Goal: Task Accomplishment & Management: Use online tool/utility

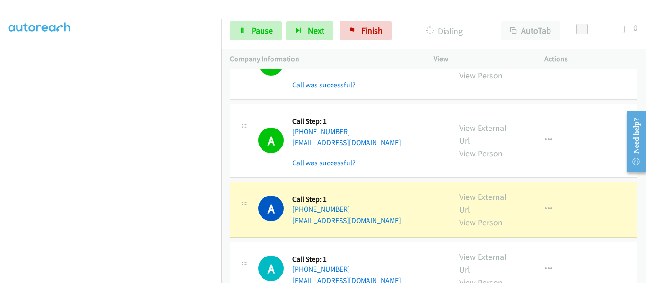
scroll to position [142, 0]
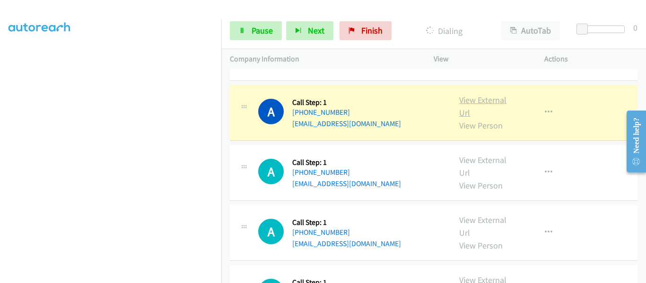
click at [480, 102] on link "View External Url" at bounding box center [482, 107] width 47 height 24
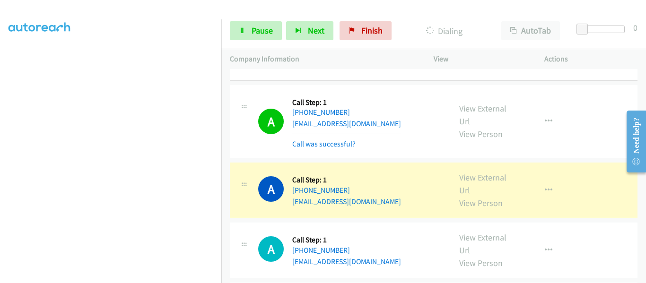
scroll to position [236, 0]
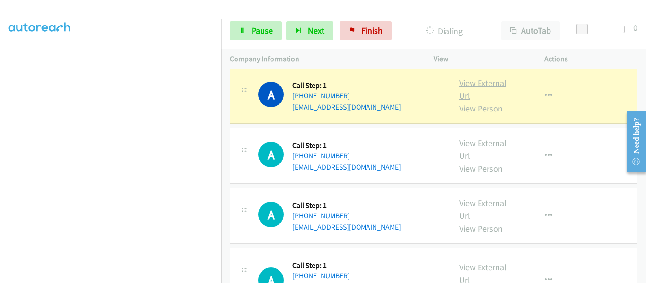
click at [490, 85] on link "View External Url" at bounding box center [482, 90] width 47 height 24
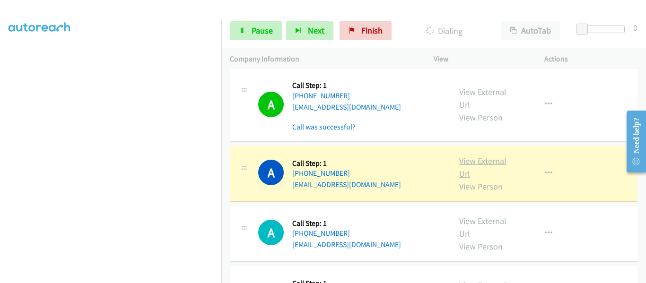
click at [479, 160] on link "View External Url" at bounding box center [482, 168] width 47 height 24
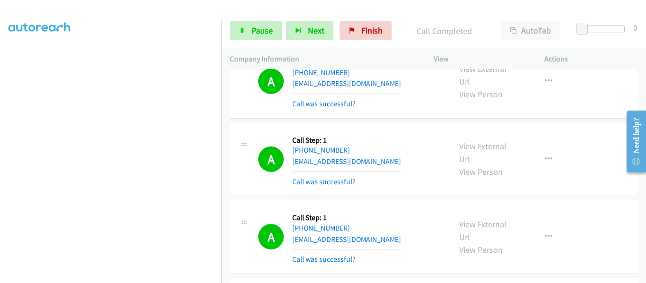
scroll to position [95, 0]
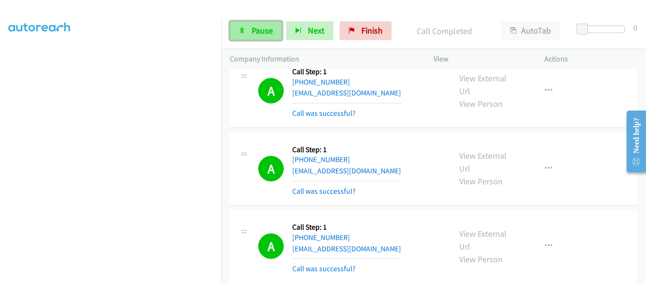
click at [249, 28] on link "Pause" at bounding box center [256, 30] width 52 height 19
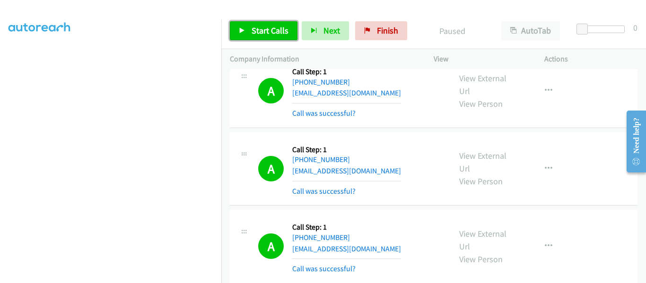
click at [240, 31] on icon at bounding box center [242, 31] width 7 height 7
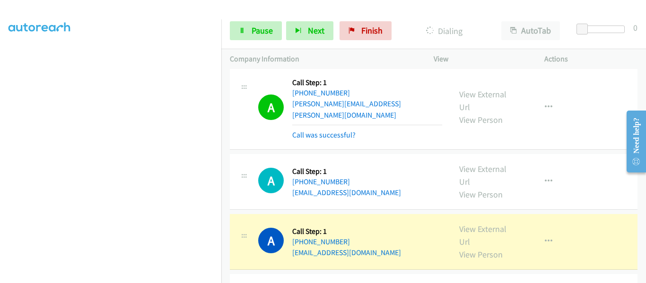
scroll to position [567, 0]
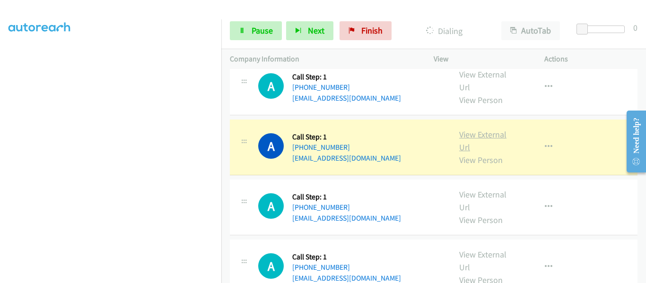
click at [486, 129] on link "View External Url" at bounding box center [482, 141] width 47 height 24
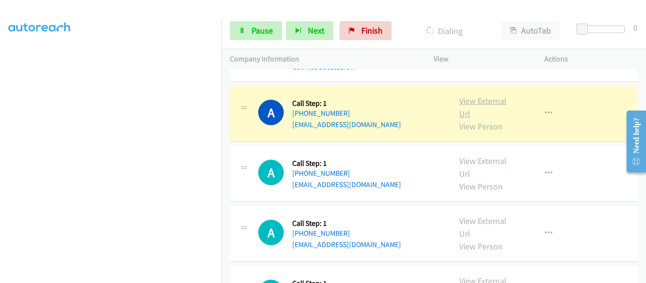
scroll to position [662, 0]
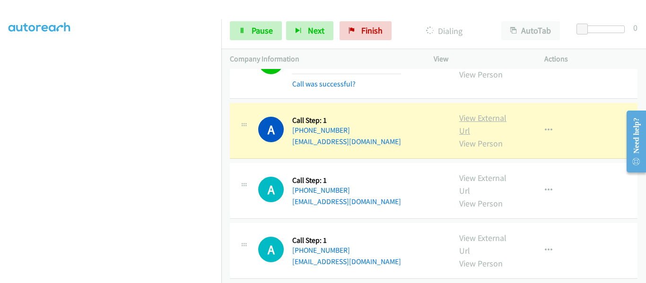
click at [477, 113] on link "View External Url" at bounding box center [482, 125] width 47 height 24
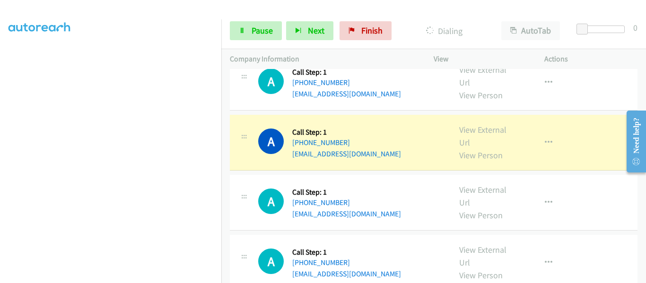
scroll to position [804, 0]
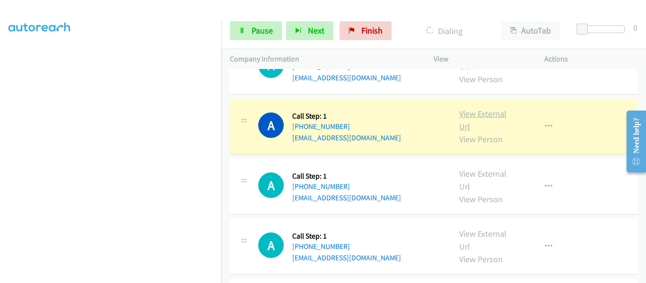
click at [481, 108] on link "View External Url" at bounding box center [482, 120] width 47 height 24
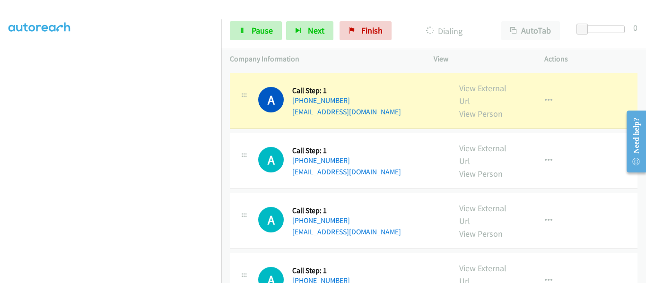
scroll to position [898, 0]
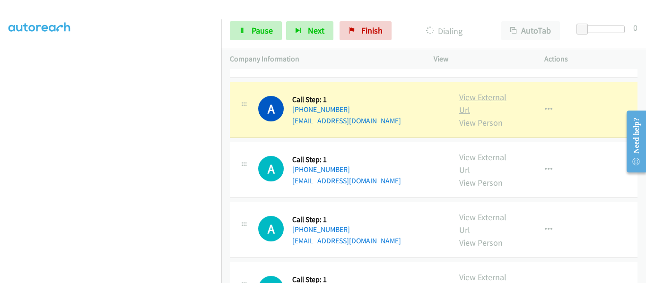
click at [481, 92] on link "View External Url" at bounding box center [482, 104] width 47 height 24
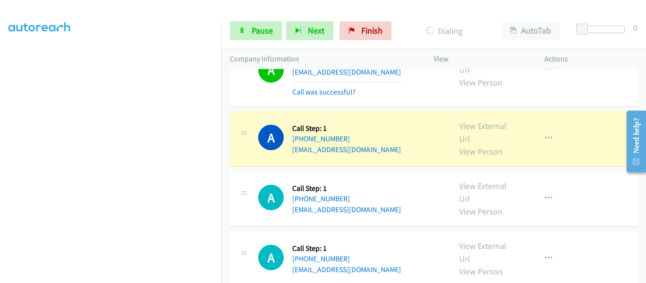
scroll to position [1040, 0]
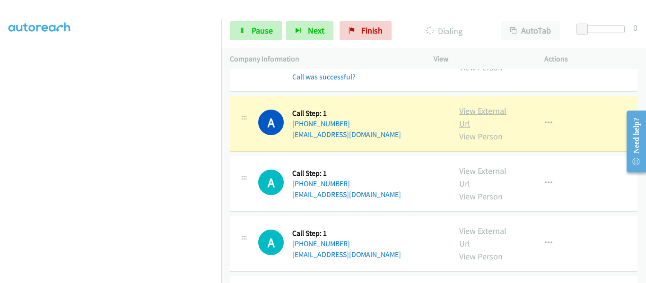
click at [479, 105] on link "View External Url" at bounding box center [482, 117] width 47 height 24
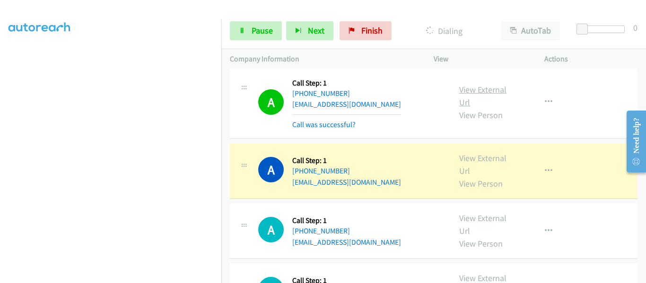
scroll to position [1088, 0]
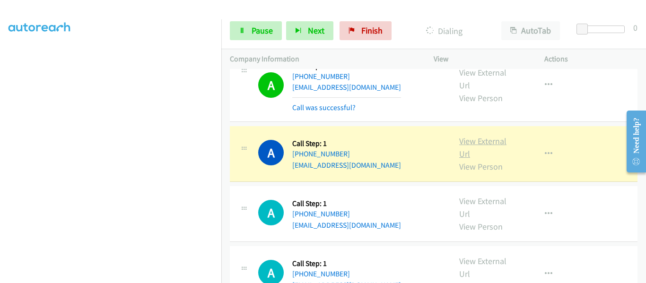
click at [482, 136] on link "View External Url" at bounding box center [482, 148] width 47 height 24
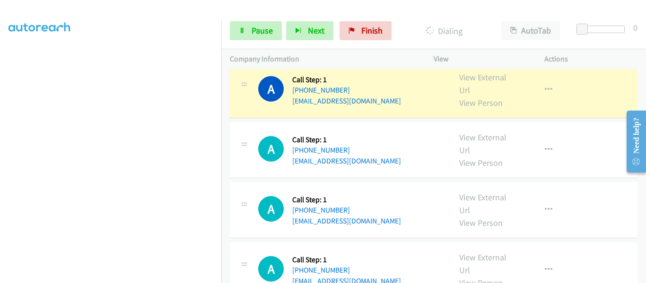
scroll to position [1182, 0]
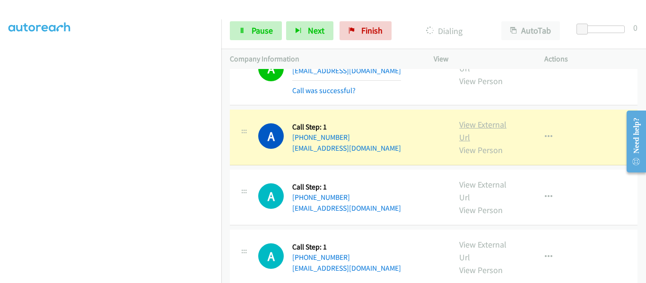
click at [482, 119] on link "View External Url" at bounding box center [482, 131] width 47 height 24
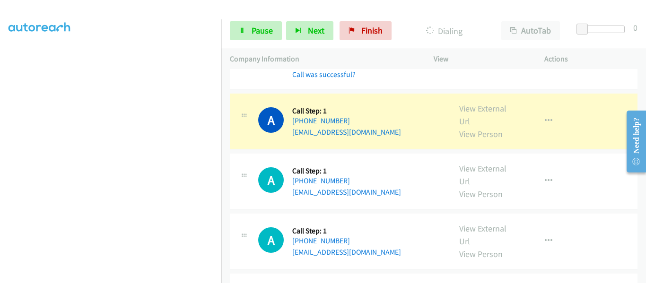
scroll to position [1277, 0]
click at [484, 103] on link "View External Url" at bounding box center [482, 115] width 47 height 24
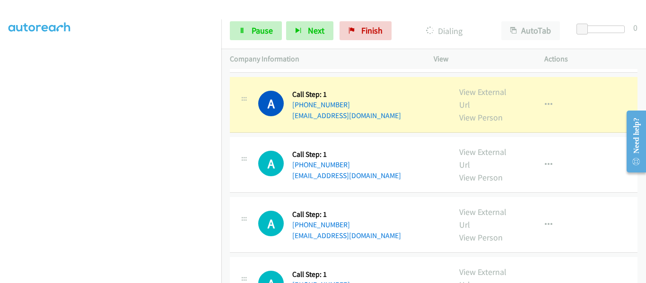
scroll to position [1371, 0]
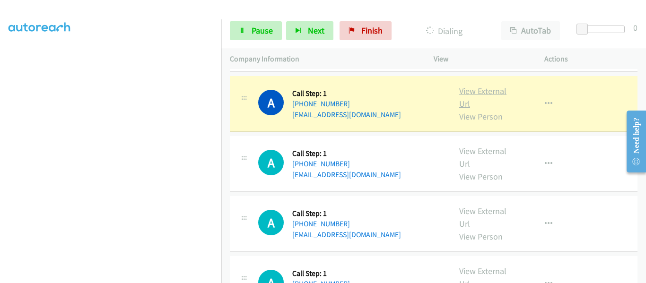
click at [486, 86] on link "View External Url" at bounding box center [482, 98] width 47 height 24
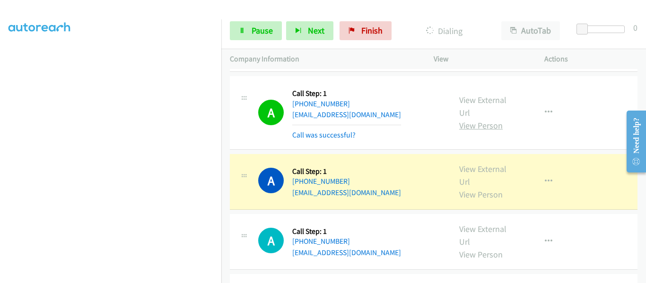
scroll to position [1419, 0]
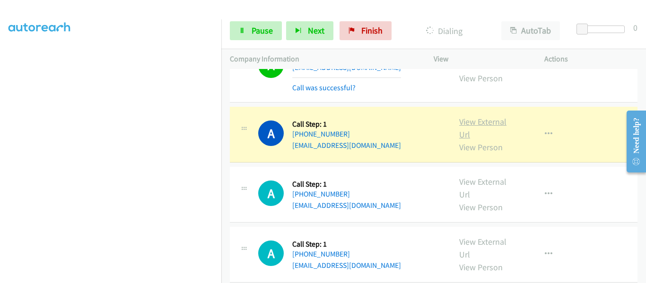
click at [478, 116] on link "View External Url" at bounding box center [482, 128] width 47 height 24
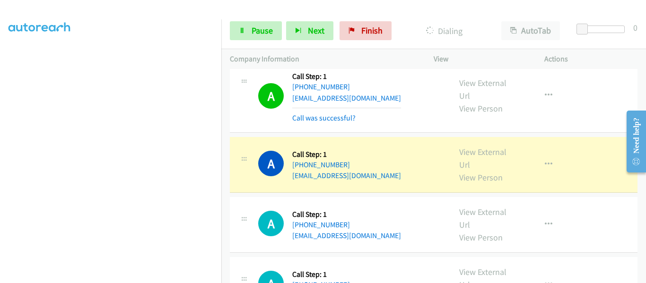
scroll to position [1561, 0]
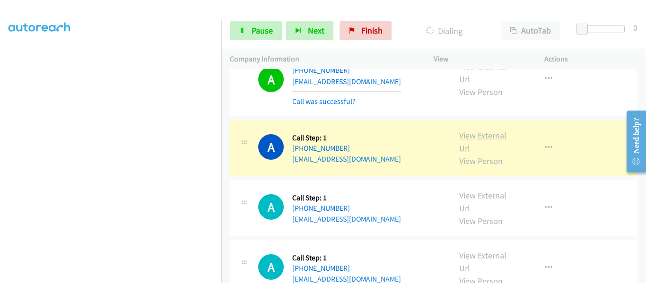
click at [479, 130] on link "View External Url" at bounding box center [482, 142] width 47 height 24
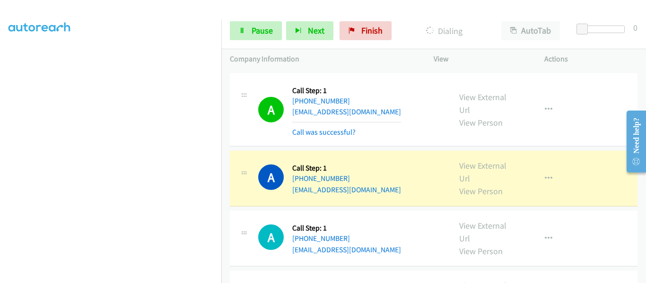
scroll to position [1655, 0]
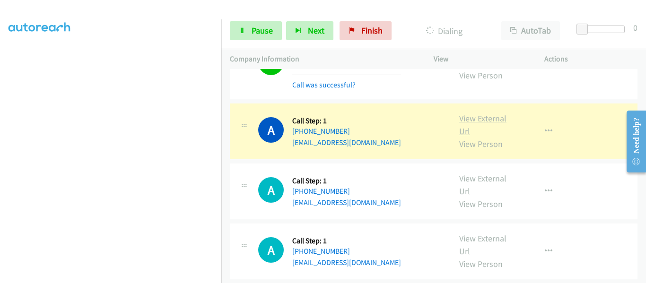
click at [482, 113] on link "View External Url" at bounding box center [482, 125] width 47 height 24
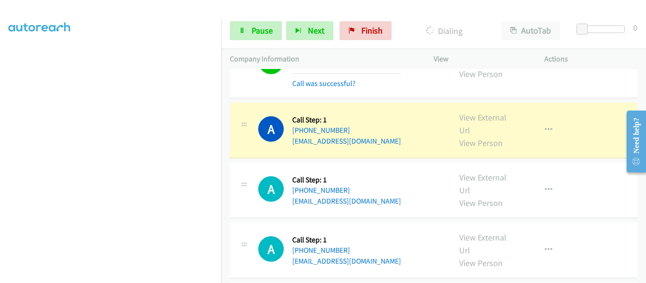
scroll to position [1750, 0]
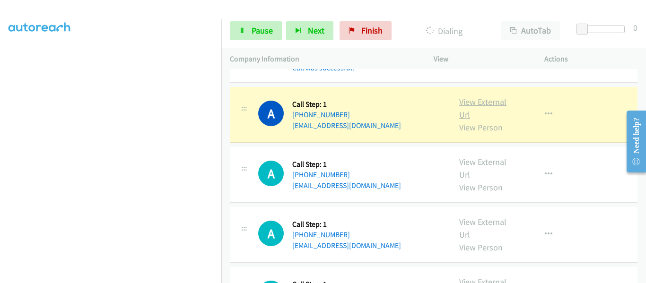
click at [469, 96] on link "View External Url" at bounding box center [482, 108] width 47 height 24
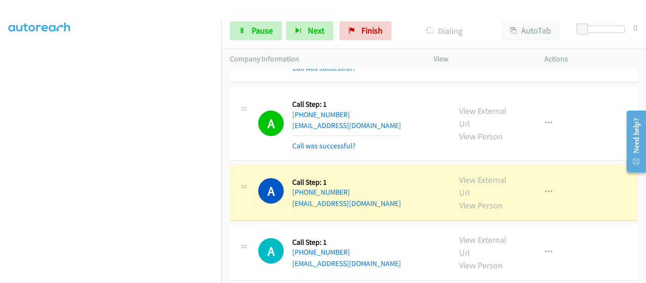
scroll to position [1797, 0]
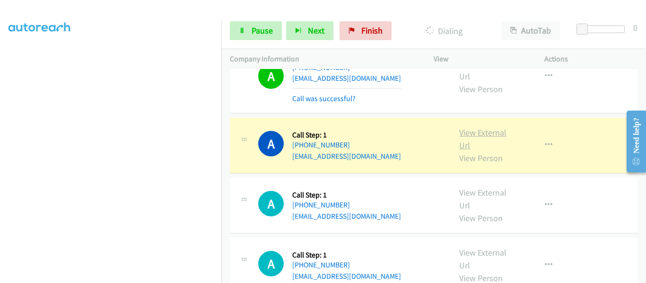
click at [480, 127] on link "View External Url" at bounding box center [482, 139] width 47 height 24
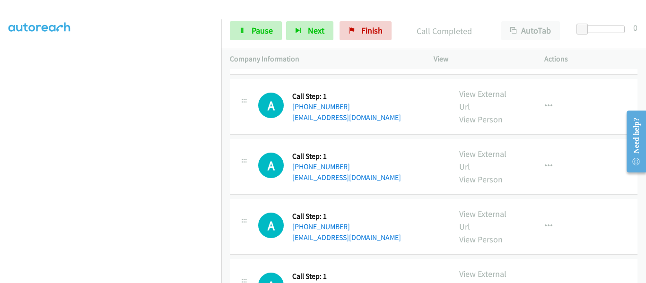
scroll to position [2068, 0]
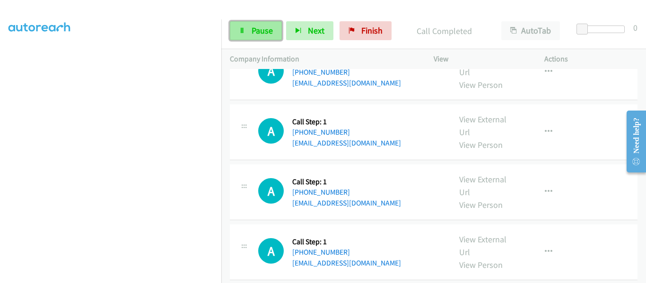
click at [244, 32] on icon at bounding box center [242, 31] width 7 height 7
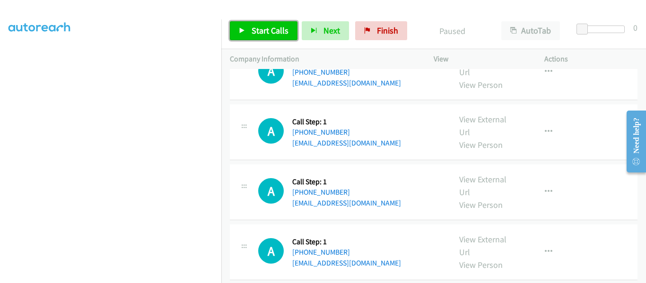
click at [236, 32] on link "Start Calls" at bounding box center [264, 30] width 68 height 19
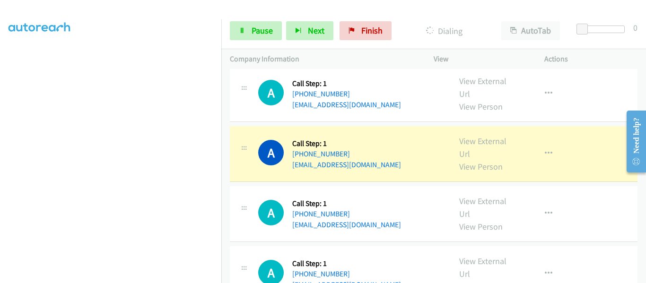
scroll to position [1973, 0]
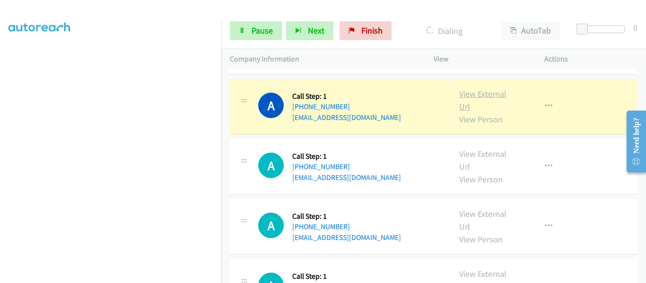
click at [480, 88] on link "View External Url" at bounding box center [482, 100] width 47 height 24
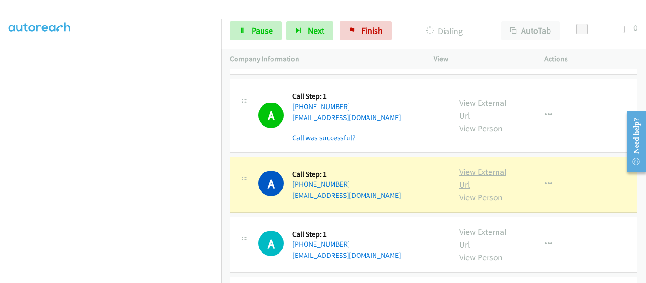
click at [482, 166] on link "View External Url" at bounding box center [482, 178] width 47 height 24
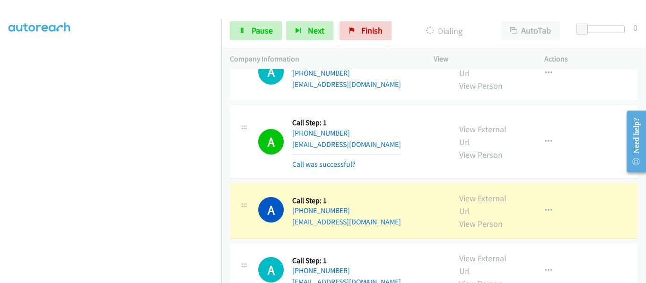
scroll to position [2210, 0]
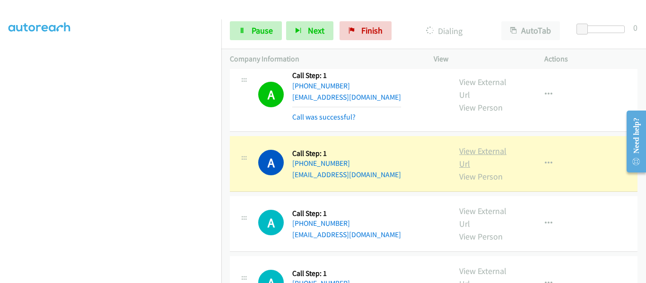
click at [471, 146] on link "View External Url" at bounding box center [482, 158] width 47 height 24
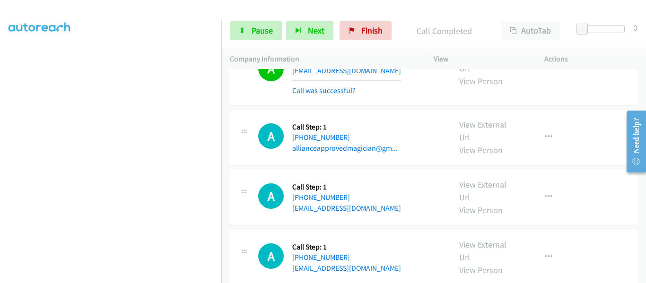
scroll to position [2399, 0]
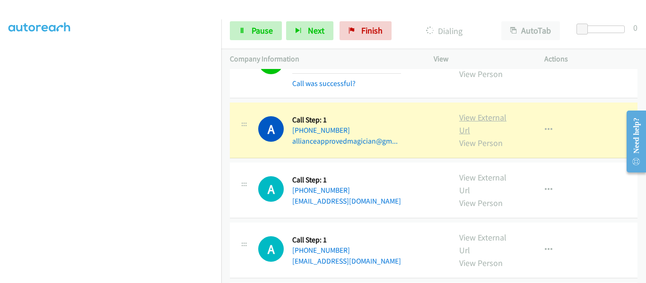
click at [481, 112] on link "View External Url" at bounding box center [482, 124] width 47 height 24
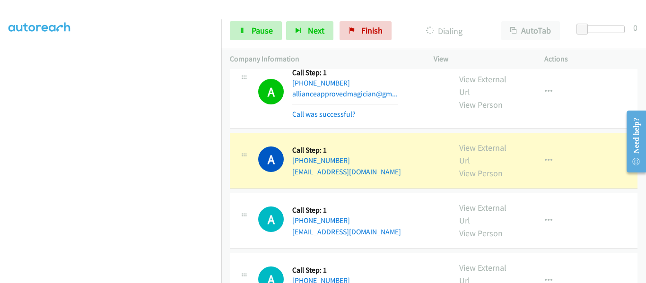
scroll to position [2493, 0]
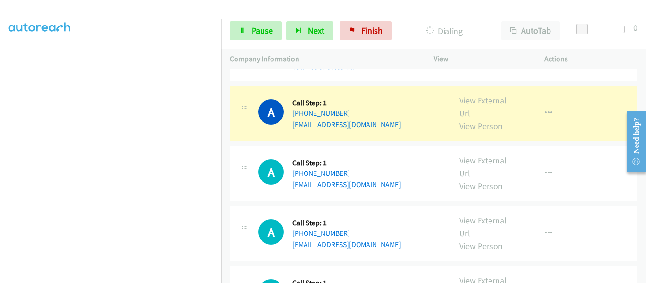
click at [475, 95] on link "View External Url" at bounding box center [482, 107] width 47 height 24
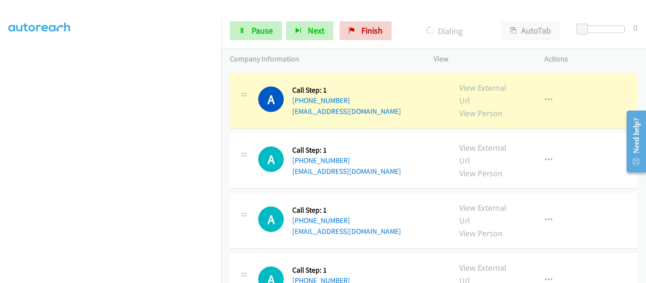
scroll to position [2588, 0]
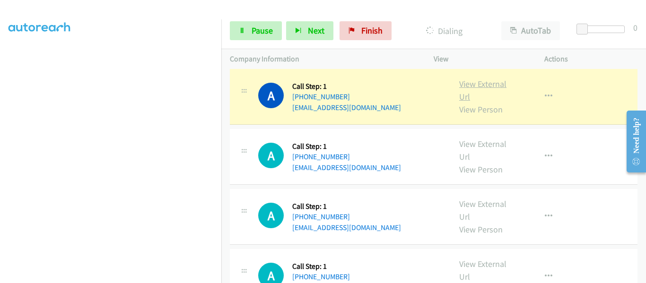
click at [469, 78] on link "View External Url" at bounding box center [482, 90] width 47 height 24
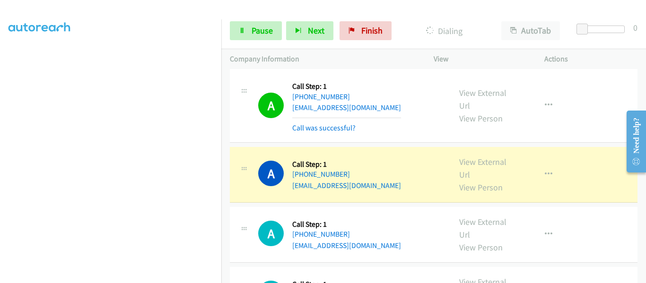
scroll to position [2635, 0]
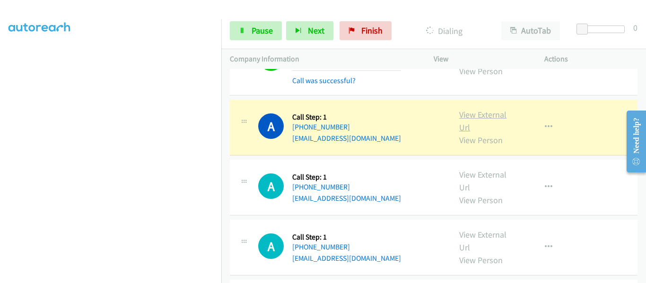
click at [476, 109] on link "View External Url" at bounding box center [482, 121] width 47 height 24
click at [479, 109] on link "View External Url" at bounding box center [482, 121] width 47 height 24
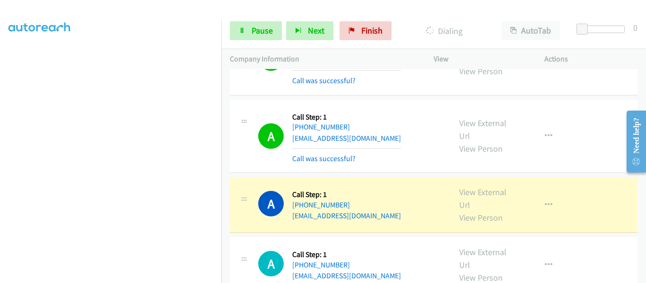
scroll to position [2683, 0]
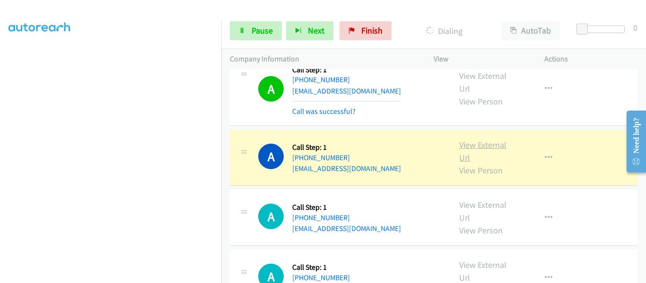
click at [484, 139] on link "View External Url" at bounding box center [482, 151] width 47 height 24
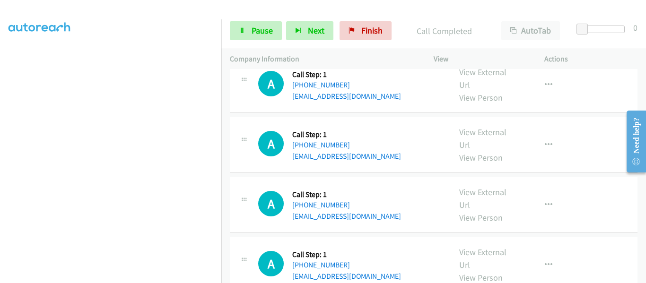
scroll to position [3017, 0]
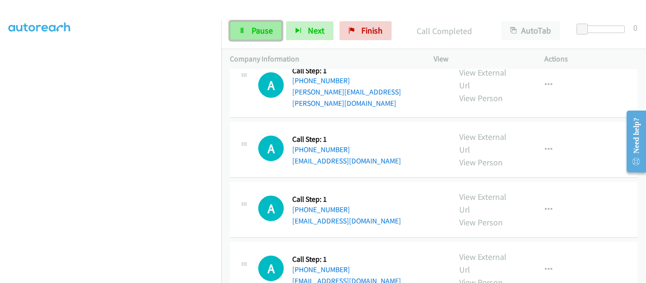
click at [258, 33] on span "Pause" at bounding box center [262, 30] width 21 height 11
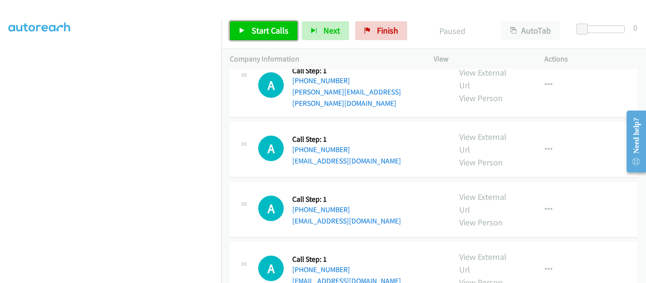
click at [242, 31] on icon at bounding box center [242, 31] width 7 height 7
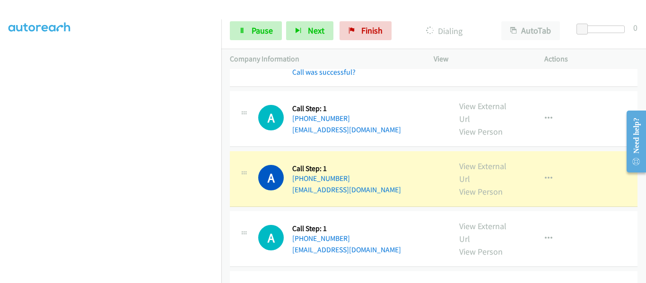
scroll to position [2876, 0]
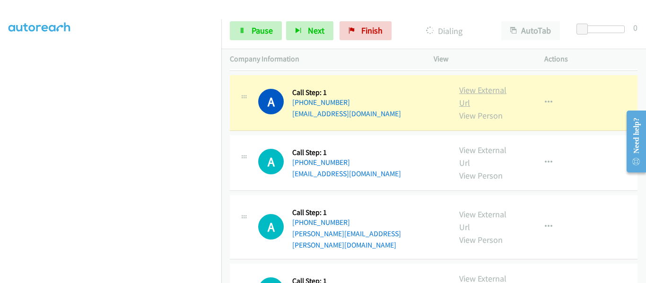
click at [486, 85] on link "View External Url" at bounding box center [482, 97] width 47 height 24
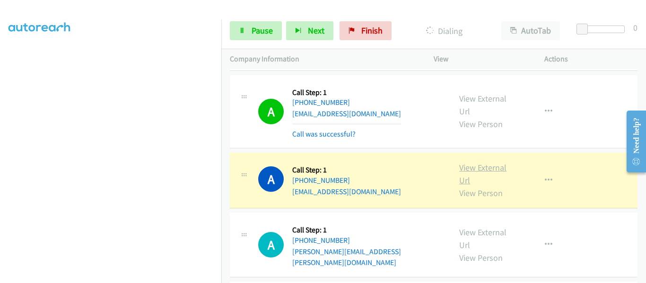
click at [474, 162] on link "View External Url" at bounding box center [482, 174] width 47 height 24
click at [242, 35] on link "Pause" at bounding box center [256, 30] width 52 height 19
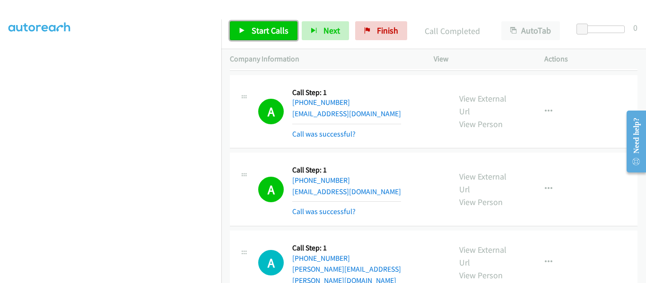
click at [241, 28] on icon at bounding box center [242, 31] width 7 height 7
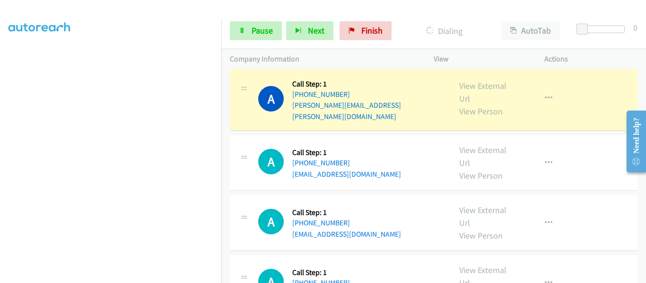
scroll to position [3017, 0]
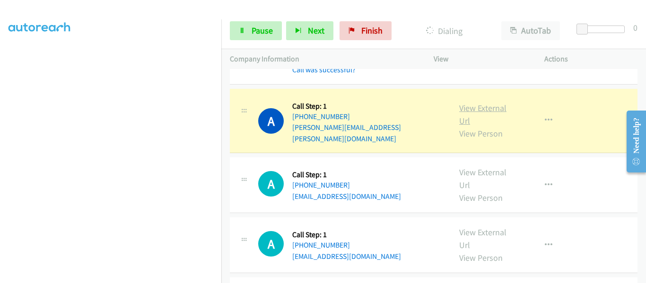
click at [469, 103] on link "View External Url" at bounding box center [482, 115] width 47 height 24
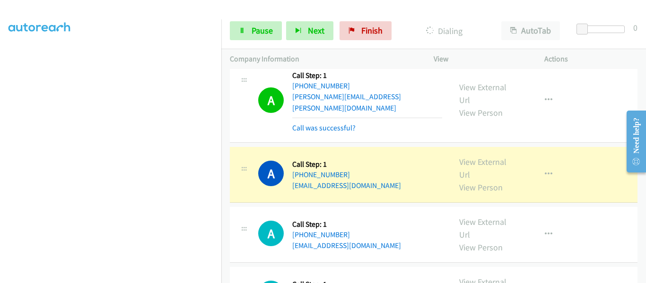
scroll to position [3065, 0]
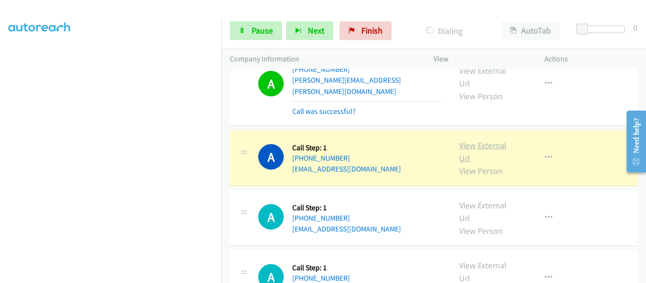
click at [486, 140] on link "View External Url" at bounding box center [482, 152] width 47 height 24
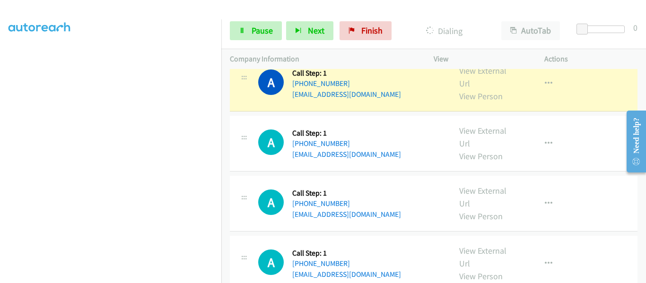
scroll to position [3248, 0]
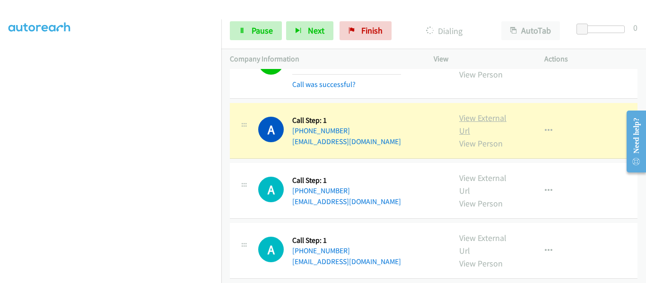
click at [484, 113] on link "View External Url" at bounding box center [482, 125] width 47 height 24
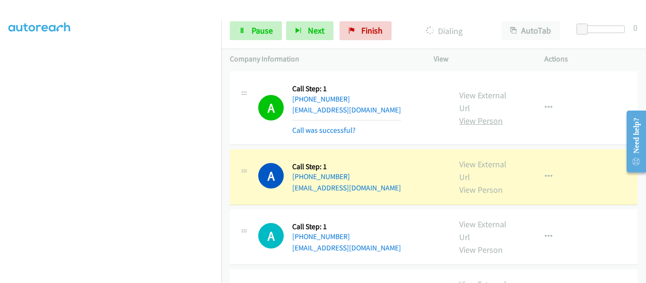
scroll to position [3295, 0]
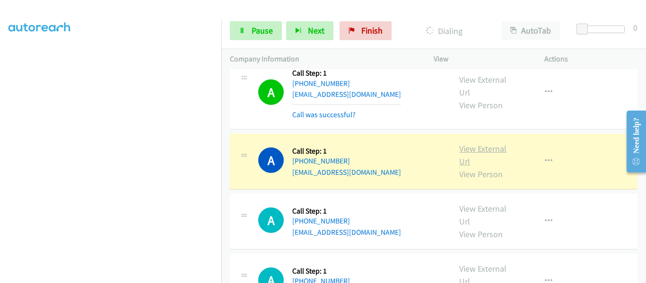
click at [480, 143] on link "View External Url" at bounding box center [482, 155] width 47 height 24
click at [246, 31] on link "Pause" at bounding box center [256, 30] width 52 height 19
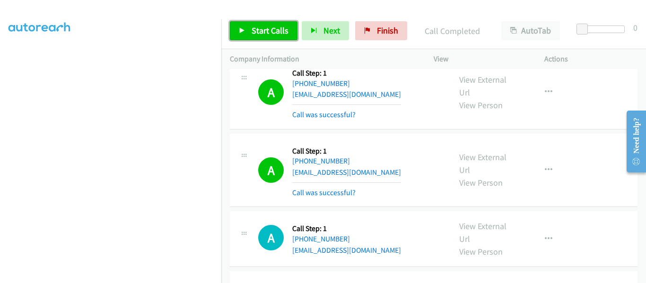
click at [250, 30] on link "Start Calls" at bounding box center [264, 30] width 68 height 19
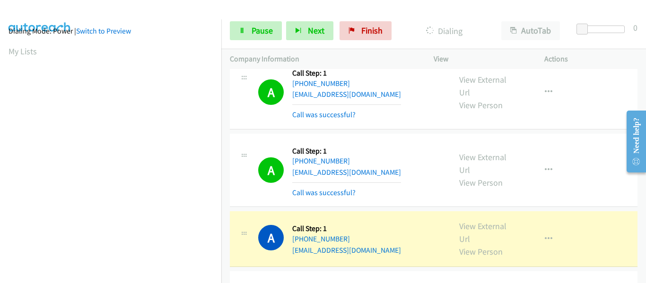
scroll to position [247, 0]
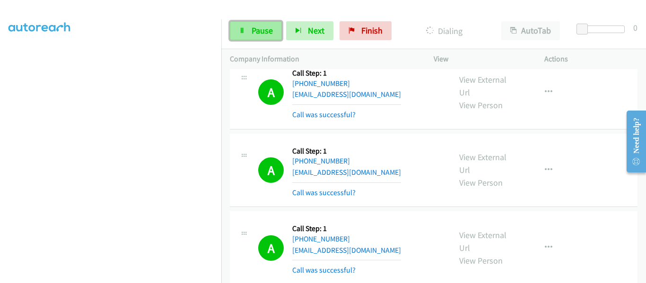
click at [245, 32] on link "Pause" at bounding box center [256, 30] width 52 height 19
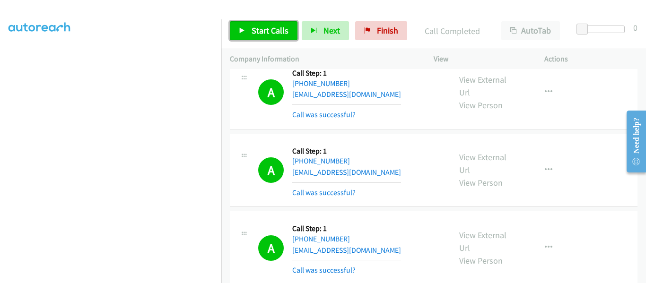
click at [249, 29] on link "Start Calls" at bounding box center [264, 30] width 68 height 19
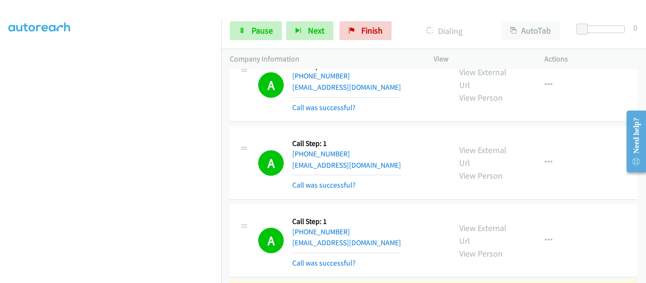
scroll to position [3531, 0]
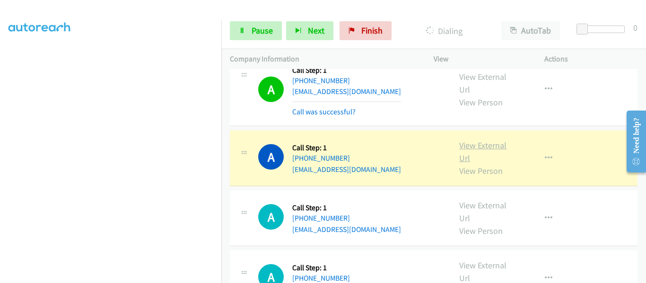
click at [478, 140] on link "View External Url" at bounding box center [482, 152] width 47 height 24
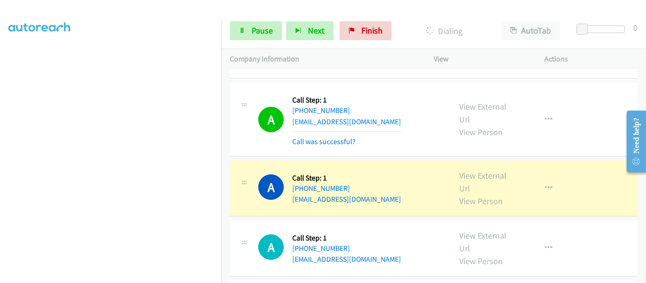
scroll to position [3579, 0]
click at [484, 171] on link "View External Url" at bounding box center [482, 183] width 47 height 24
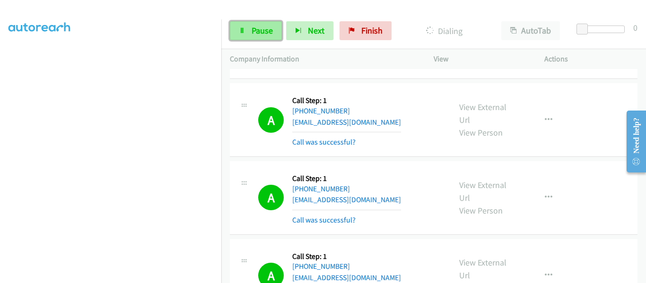
click at [249, 34] on link "Pause" at bounding box center [256, 30] width 52 height 19
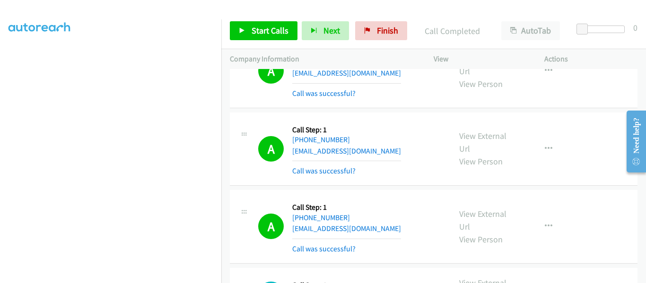
scroll to position [3768, 0]
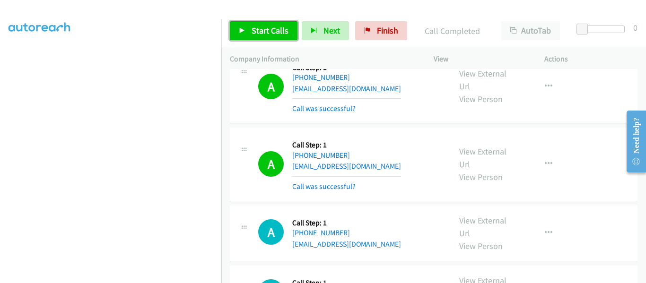
click at [245, 35] on link "Start Calls" at bounding box center [264, 30] width 68 height 19
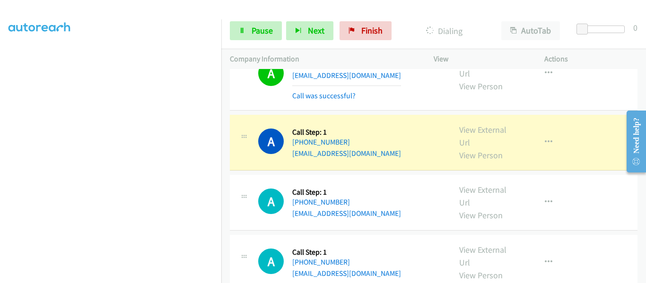
scroll to position [3862, 0]
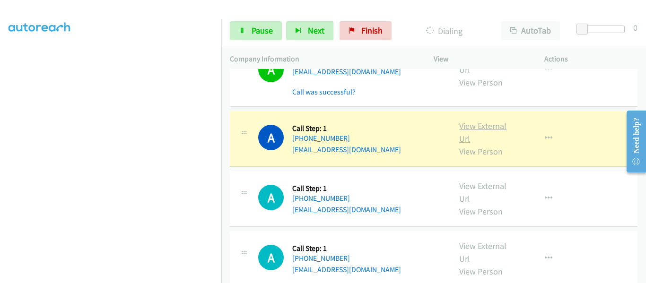
click at [474, 121] on link "View External Url" at bounding box center [482, 133] width 47 height 24
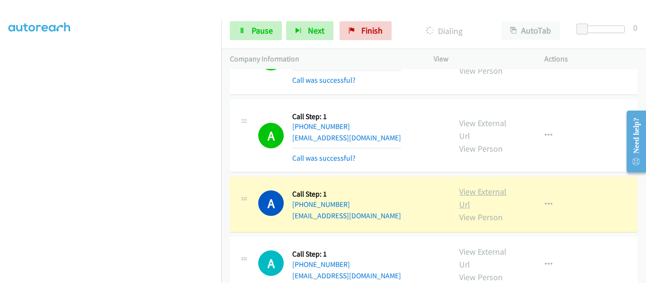
scroll to position [4077, 0]
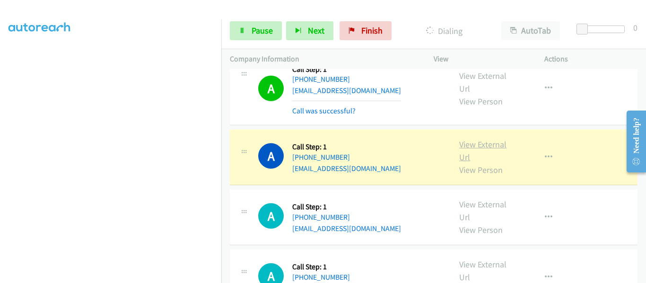
click at [487, 139] on link "View External Url" at bounding box center [482, 151] width 47 height 24
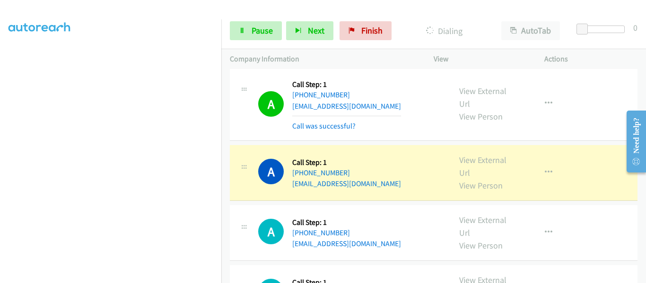
scroll to position [4172, 0]
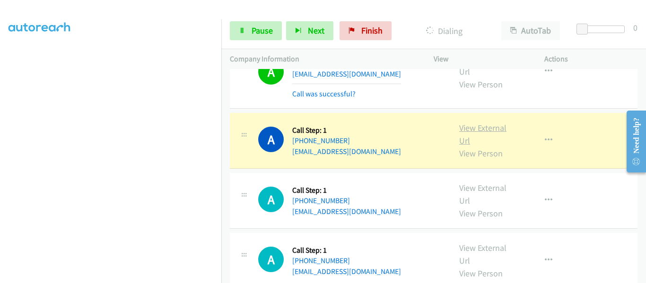
click at [481, 122] on link "View External Url" at bounding box center [482, 134] width 47 height 24
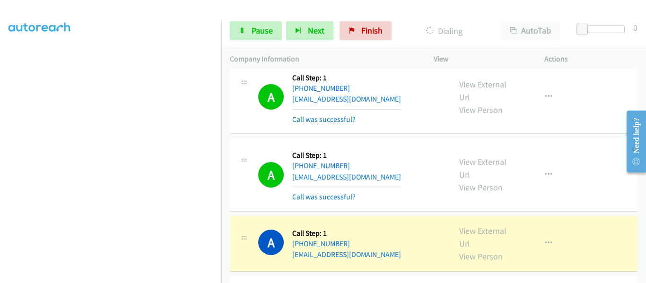
scroll to position [4314, 0]
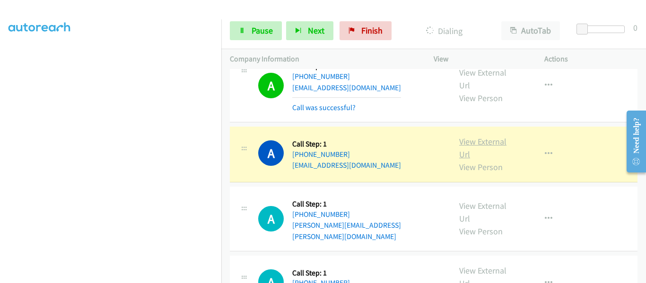
click at [488, 136] on link "View External Url" at bounding box center [482, 148] width 47 height 24
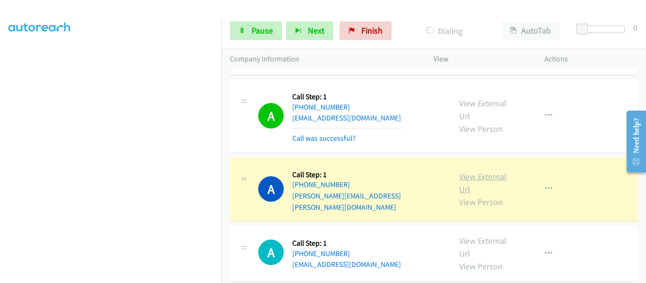
scroll to position [4408, 0]
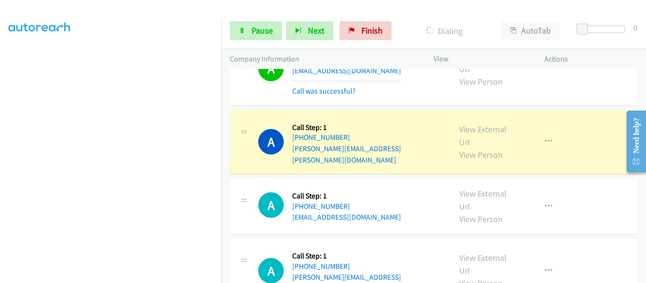
click at [479, 119] on div "View External Url View Person View External Url Email Schedule/Manage Callback …" at bounding box center [510, 142] width 119 height 47
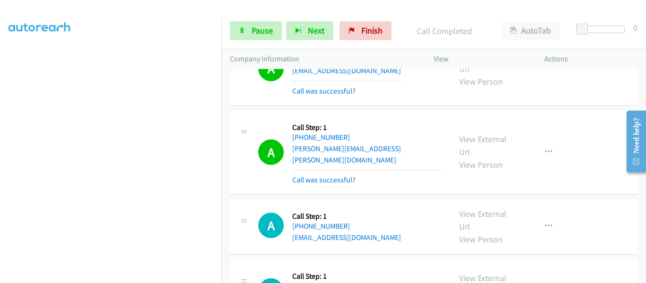
click at [469, 133] on div "View External Url View Person" at bounding box center [489, 152] width 60 height 38
click at [480, 134] on link "View External Url" at bounding box center [482, 146] width 47 height 24
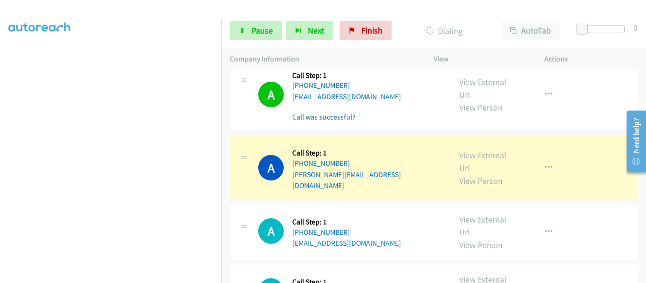
scroll to position [4550, 0]
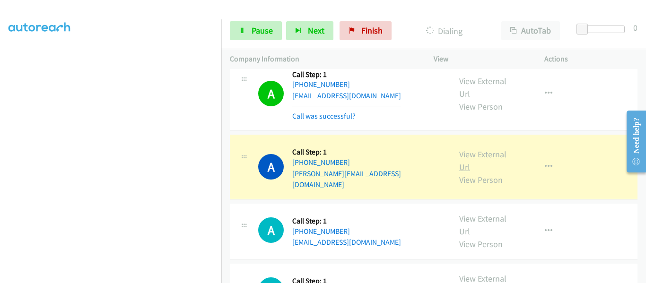
click at [477, 149] on link "View External Url" at bounding box center [482, 161] width 47 height 24
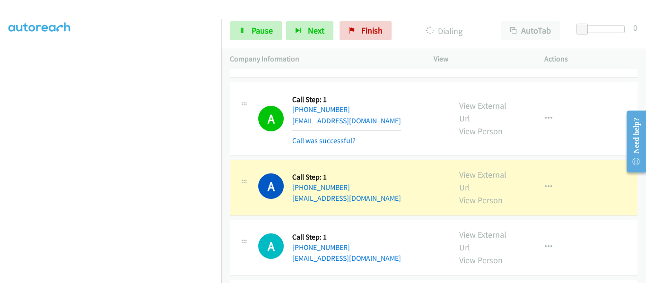
scroll to position [4739, 0]
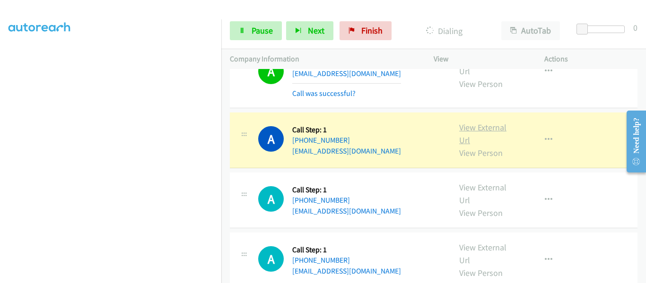
click at [477, 122] on link "View External Url" at bounding box center [482, 134] width 47 height 24
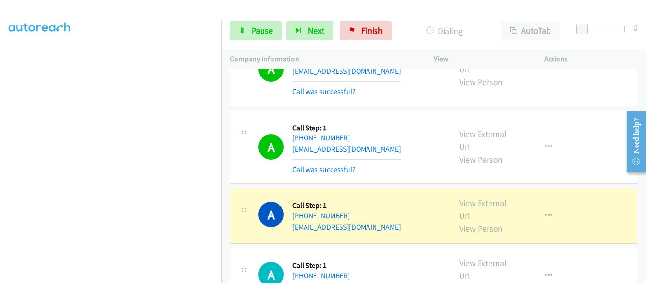
scroll to position [4834, 0]
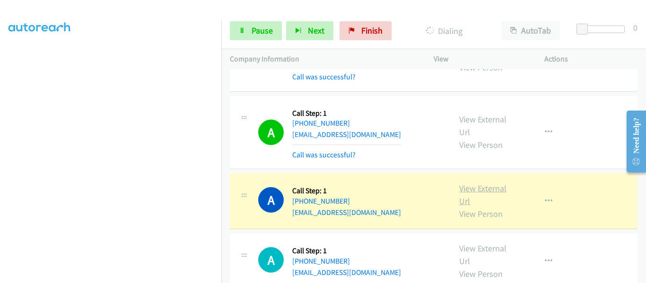
click at [467, 183] on link "View External Url" at bounding box center [482, 195] width 47 height 24
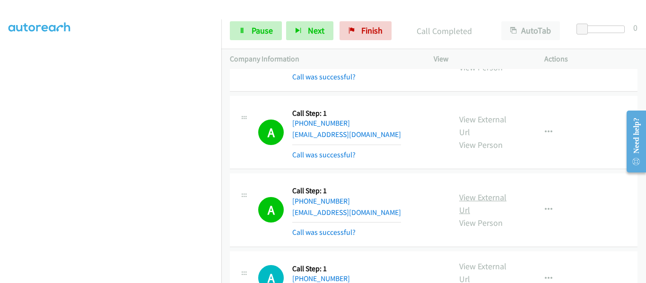
scroll to position [247, 0]
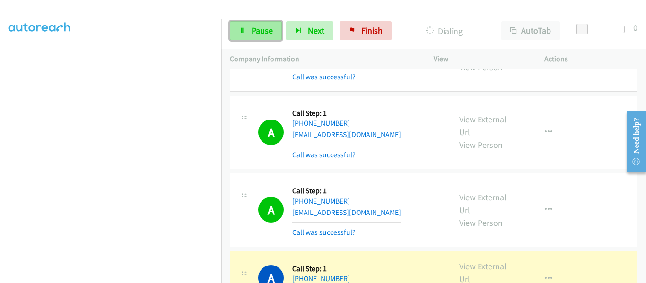
click at [256, 27] on span "Pause" at bounding box center [262, 30] width 21 height 11
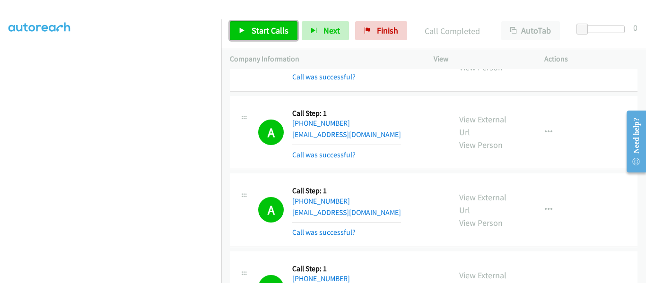
click at [243, 34] on icon at bounding box center [242, 31] width 7 height 7
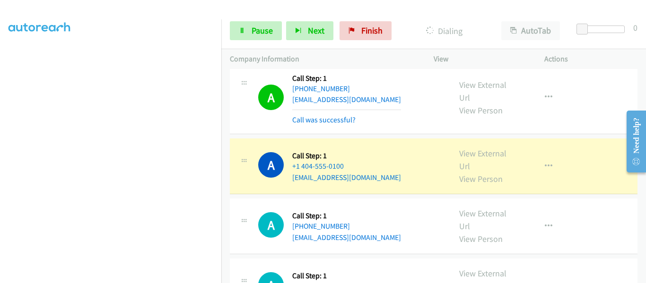
scroll to position [5180, 0]
click at [488, 148] on link "View External Url" at bounding box center [482, 160] width 47 height 24
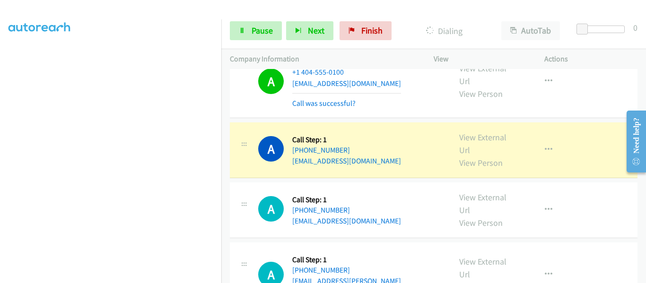
scroll to position [5275, 0]
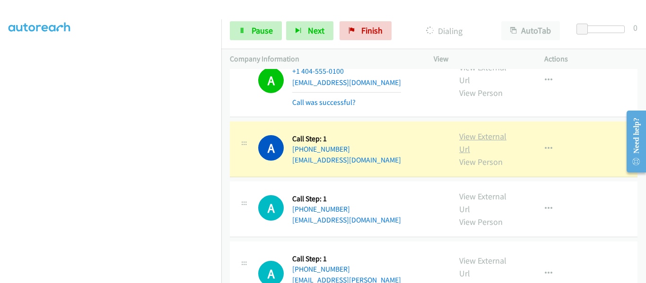
click at [480, 131] on link "View External Url" at bounding box center [482, 143] width 47 height 24
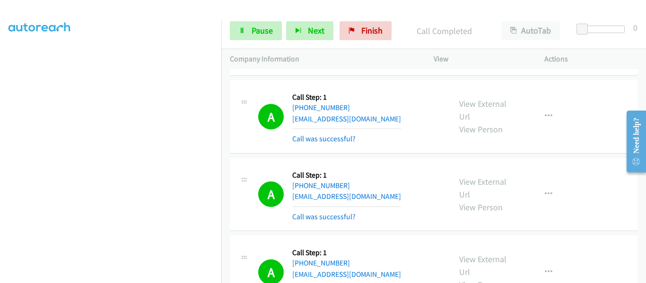
scroll to position [3522, 0]
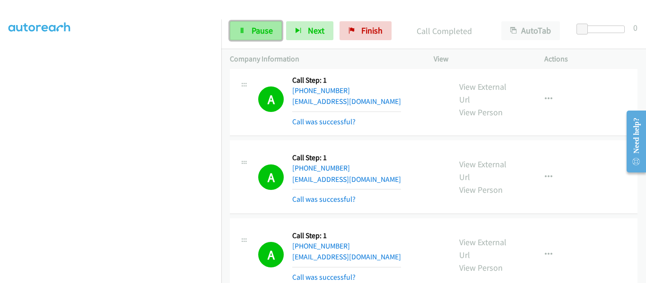
click at [246, 30] on link "Pause" at bounding box center [256, 30] width 52 height 19
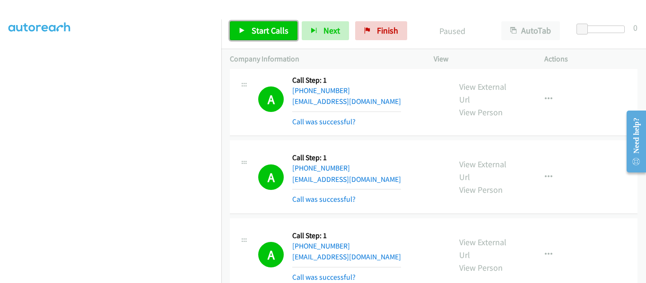
click at [239, 33] on icon at bounding box center [242, 31] width 7 height 7
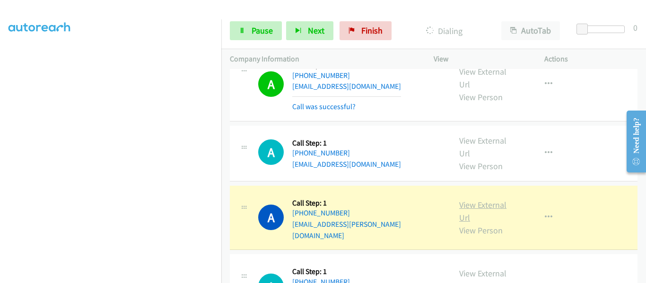
scroll to position [5366, 0]
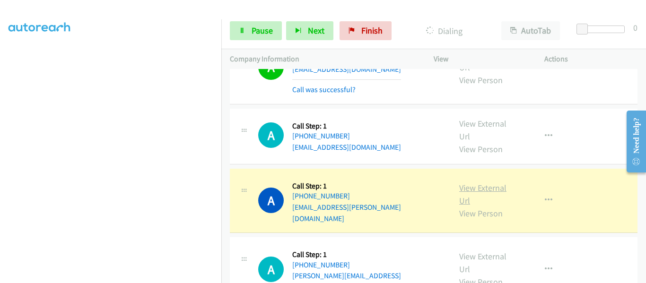
click at [485, 183] on link "View External Url" at bounding box center [482, 195] width 47 height 24
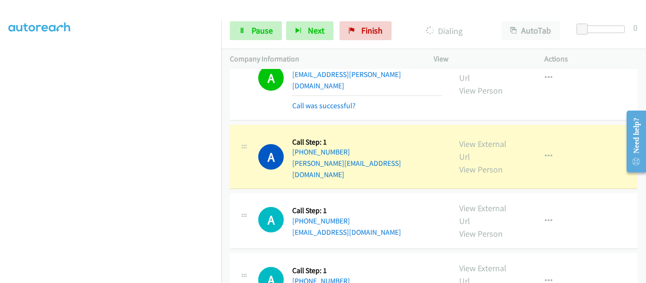
scroll to position [5508, 0]
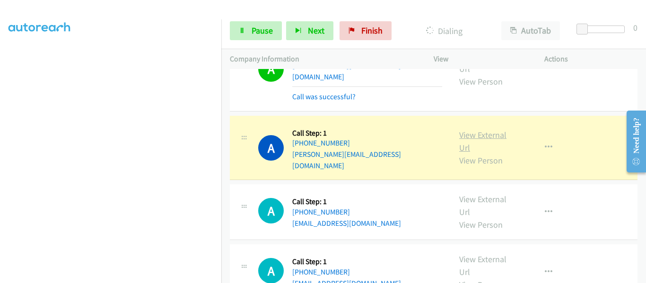
click at [481, 130] on link "View External Url" at bounding box center [482, 142] width 47 height 24
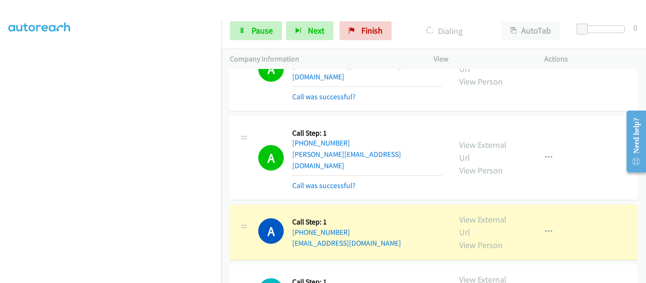
scroll to position [5555, 0]
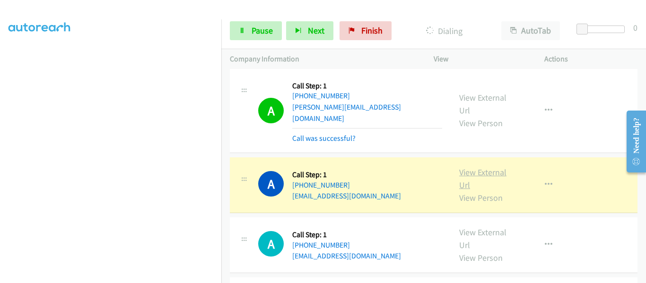
click at [482, 167] on link "View External Url" at bounding box center [482, 179] width 47 height 24
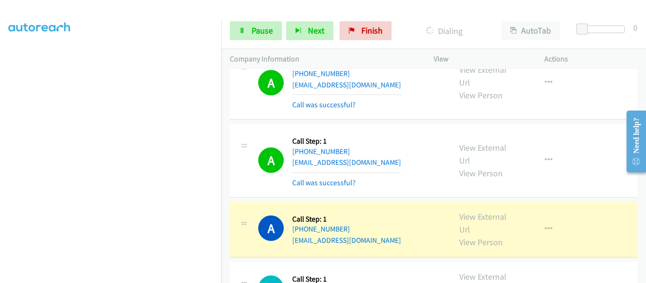
scroll to position [5785, 0]
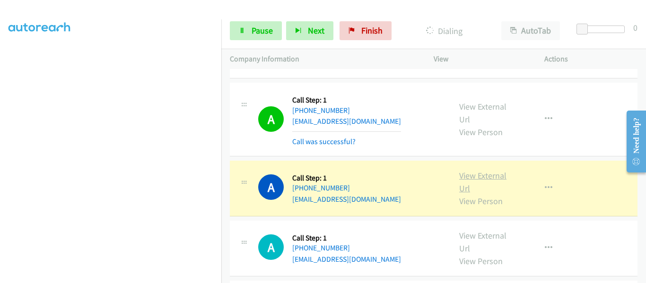
click at [480, 170] on link "View External Url" at bounding box center [482, 182] width 47 height 24
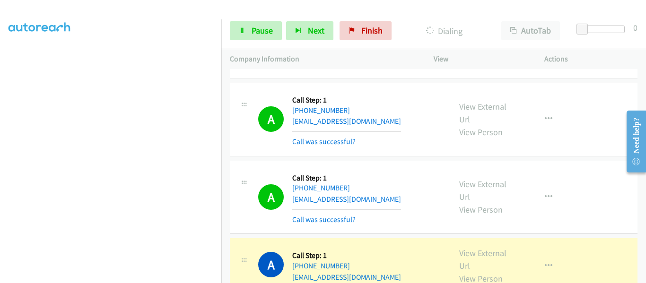
scroll to position [5803, 0]
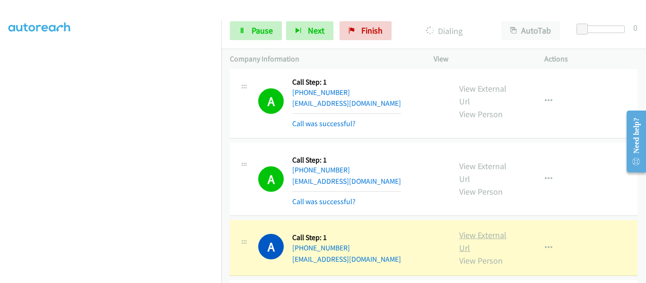
click at [490, 230] on link "View External Url" at bounding box center [482, 242] width 47 height 24
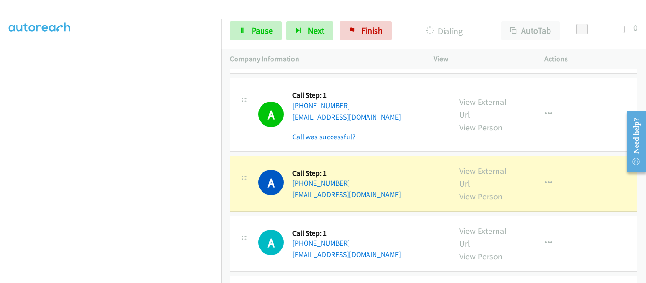
scroll to position [5945, 0]
click at [490, 166] on link "View External Url" at bounding box center [482, 178] width 47 height 24
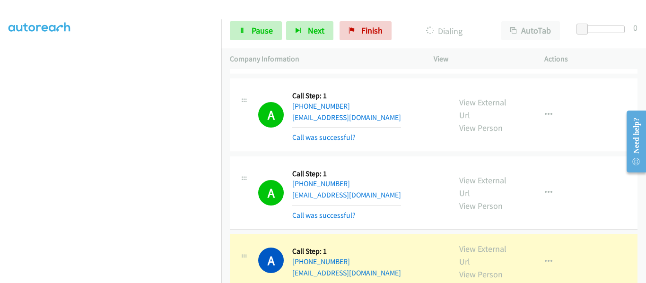
scroll to position [6040, 0]
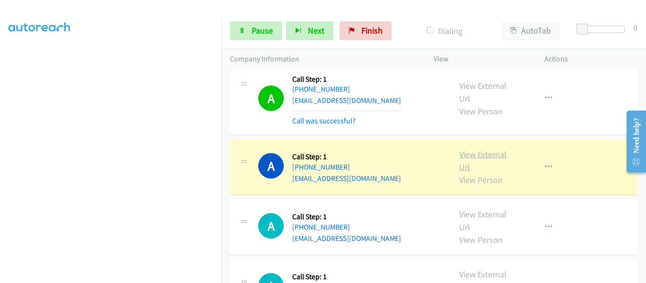
click at [479, 149] on link "View External Url" at bounding box center [482, 161] width 47 height 24
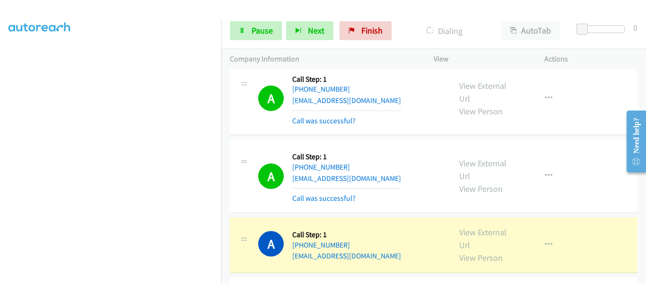
scroll to position [6087, 0]
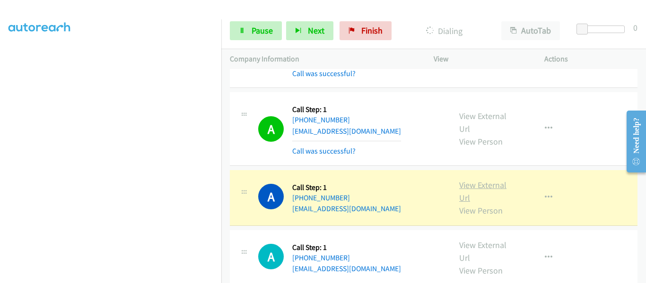
click at [472, 180] on link "View External Url" at bounding box center [482, 192] width 47 height 24
click at [255, 35] on span "Pause" at bounding box center [262, 30] width 21 height 11
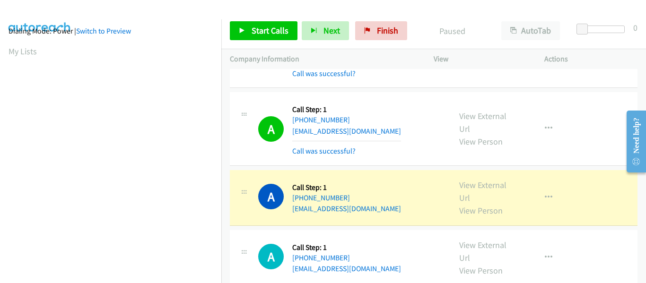
scroll to position [247, 0]
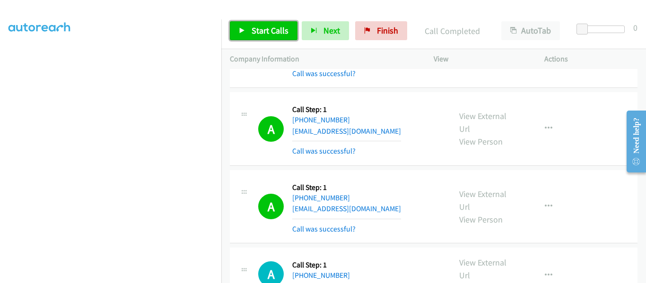
click at [248, 30] on link "Start Calls" at bounding box center [264, 30] width 68 height 19
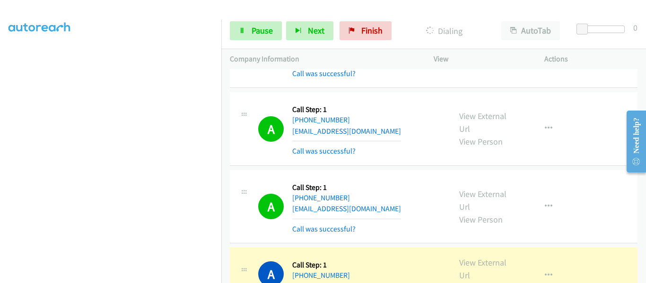
scroll to position [6181, 0]
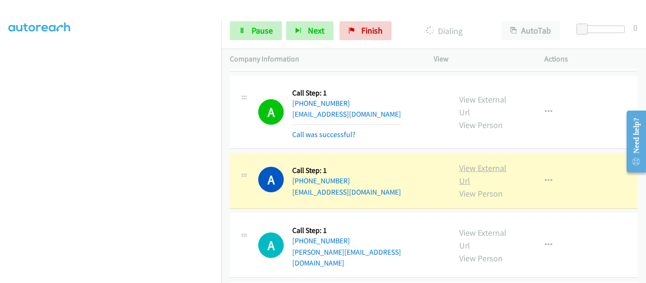
click at [483, 163] on link "View External Url" at bounding box center [482, 175] width 47 height 24
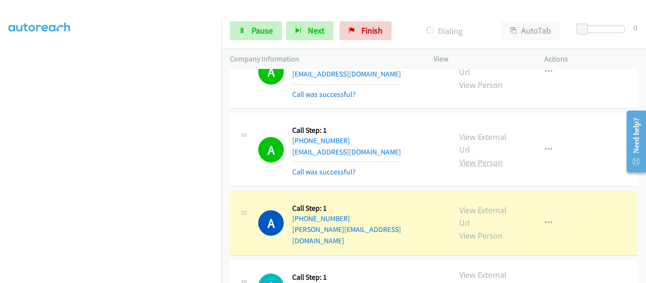
scroll to position [6276, 0]
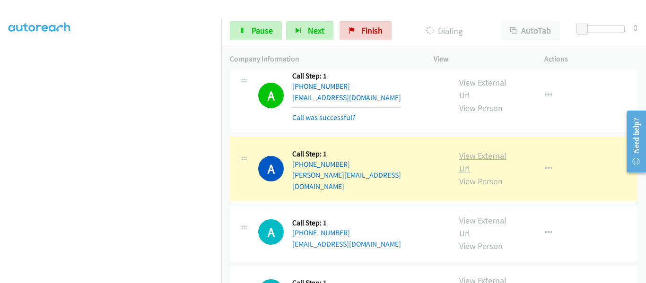
click at [486, 150] on link "View External Url" at bounding box center [482, 162] width 47 height 24
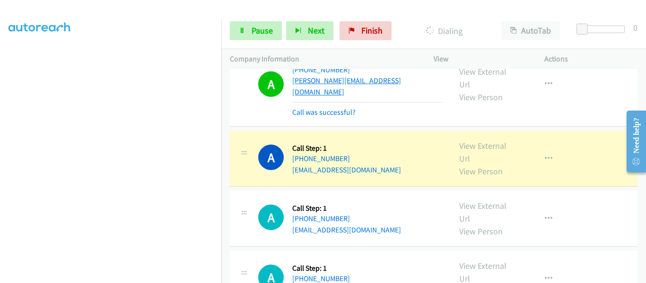
scroll to position [6323, 0]
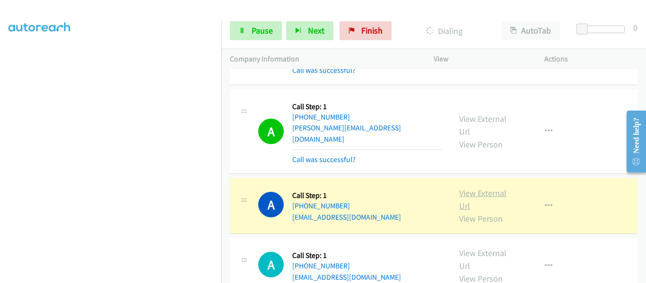
click at [483, 188] on link "View External Url" at bounding box center [482, 200] width 47 height 24
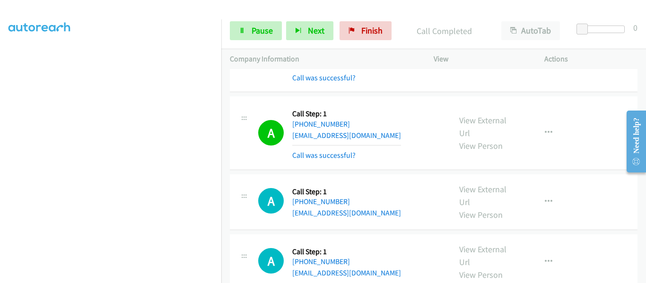
scroll to position [6408, 0]
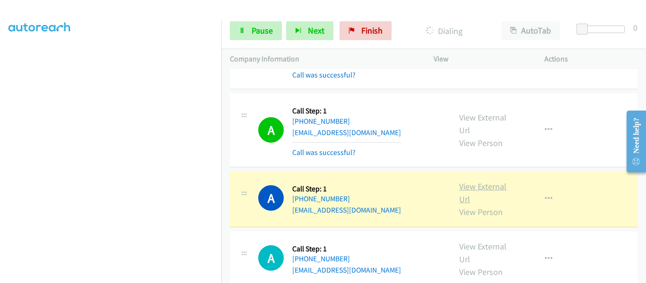
click at [483, 181] on link "View External Url" at bounding box center [482, 193] width 47 height 24
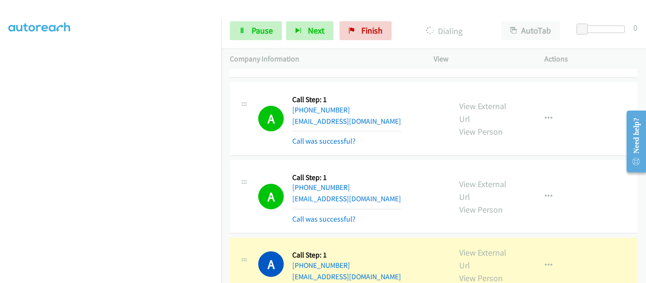
scroll to position [6425, 0]
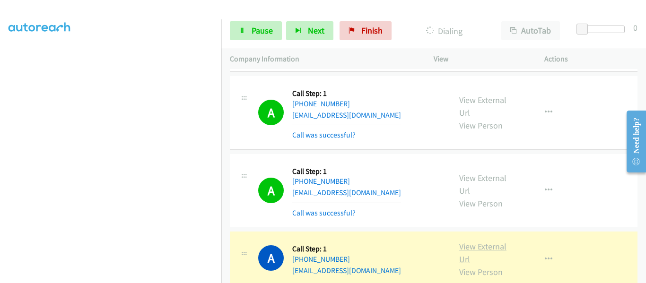
click at [480, 241] on link "View External Url" at bounding box center [482, 253] width 47 height 24
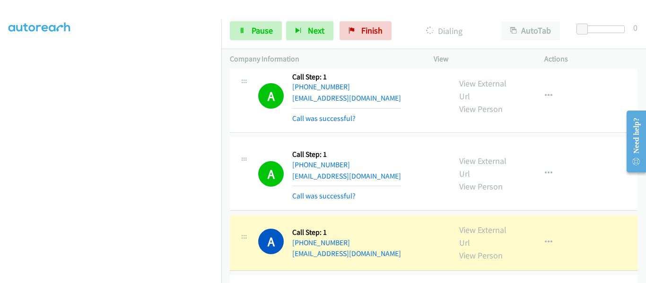
scroll to position [6567, 0]
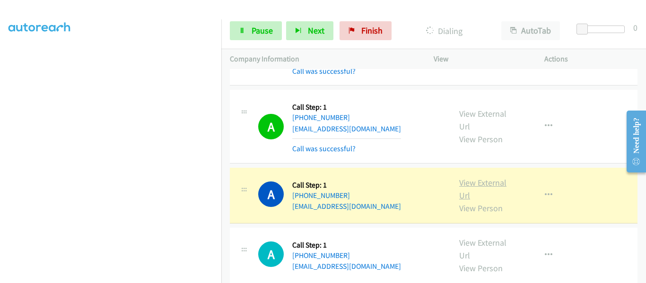
click at [472, 177] on link "View External Url" at bounding box center [482, 189] width 47 height 24
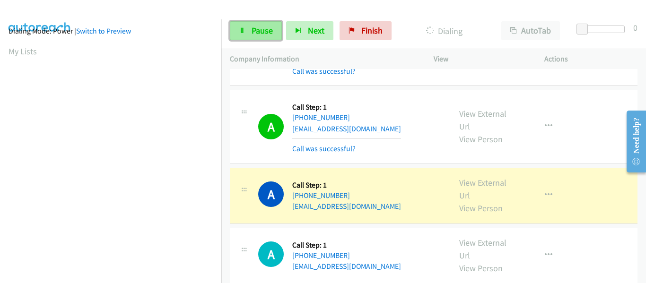
click at [255, 28] on span "Pause" at bounding box center [262, 30] width 21 height 11
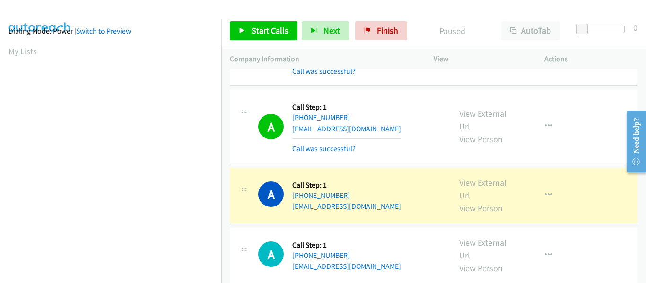
scroll to position [247, 0]
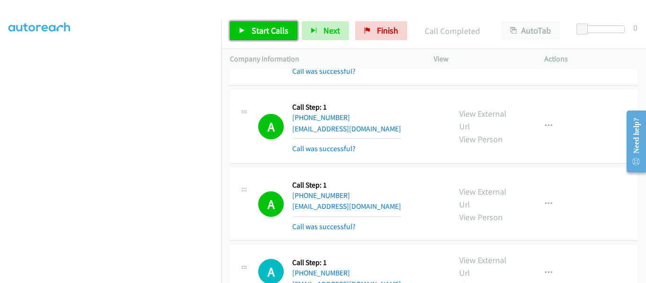
click at [238, 29] on link "Start Calls" at bounding box center [264, 30] width 68 height 19
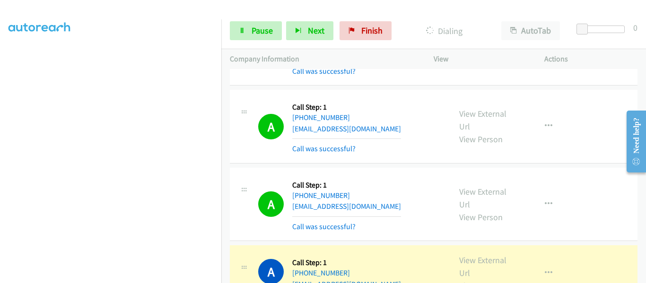
scroll to position [6662, 0]
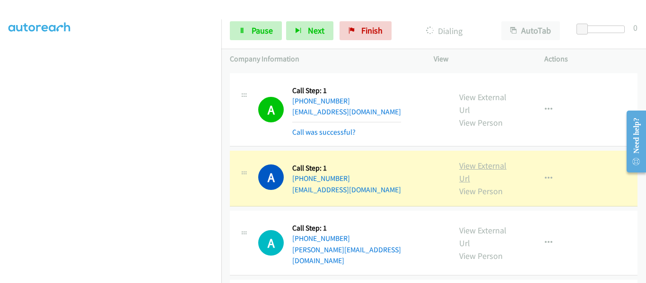
click at [485, 160] on link "View External Url" at bounding box center [482, 172] width 47 height 24
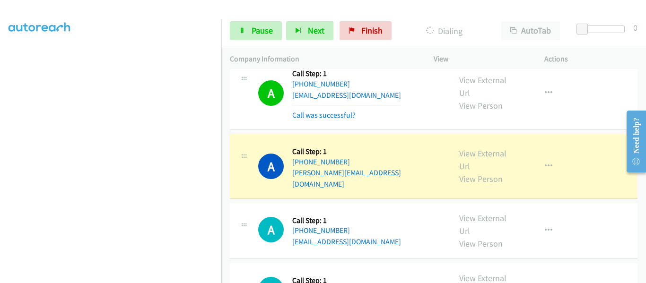
scroll to position [6709, 0]
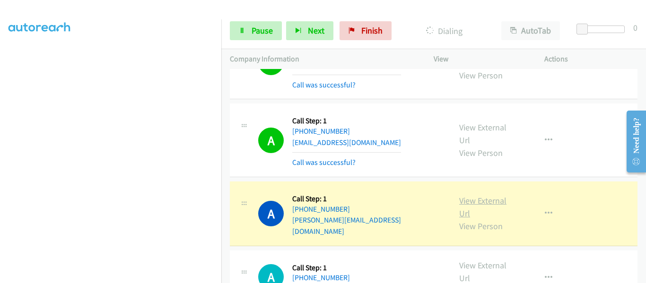
click at [493, 195] on link "View External Url" at bounding box center [482, 207] width 47 height 24
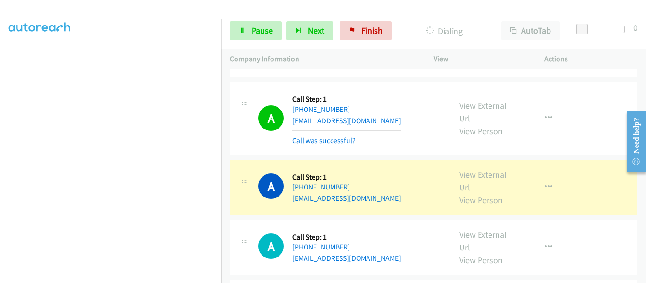
scroll to position [6898, 0]
click at [482, 169] on link "View External Url" at bounding box center [482, 181] width 47 height 24
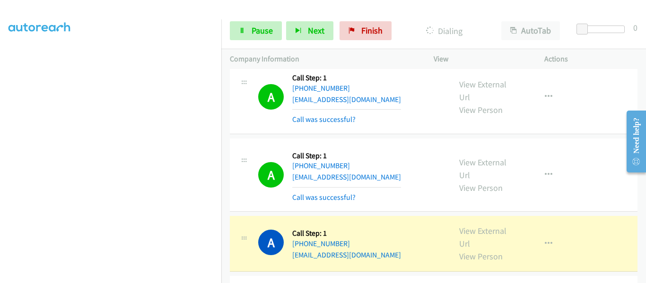
scroll to position [6918, 0]
click at [491, 227] on link "View External Url" at bounding box center [482, 239] width 47 height 24
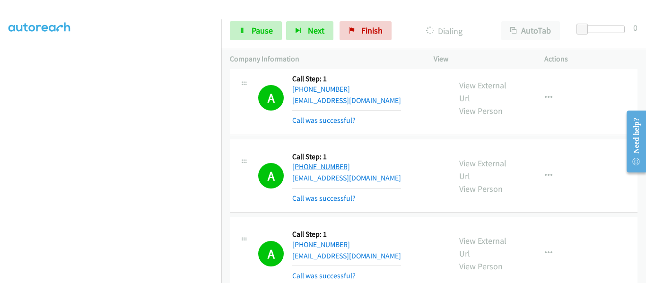
scroll to position [247, 0]
click at [245, 28] on link "Pause" at bounding box center [256, 30] width 52 height 19
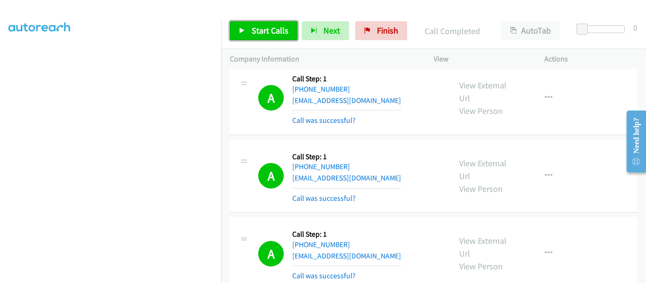
click at [239, 28] on icon at bounding box center [242, 31] width 7 height 7
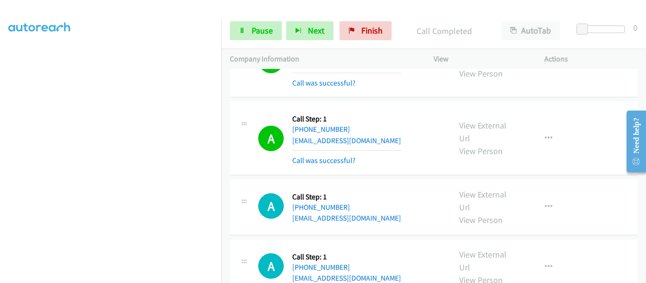
scroll to position [7190, 0]
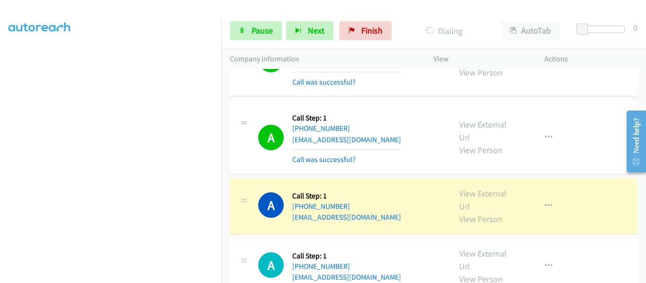
click at [473, 187] on div "View External Url View Person" at bounding box center [489, 206] width 60 height 38
click at [473, 188] on link "View External Url" at bounding box center [482, 200] width 47 height 24
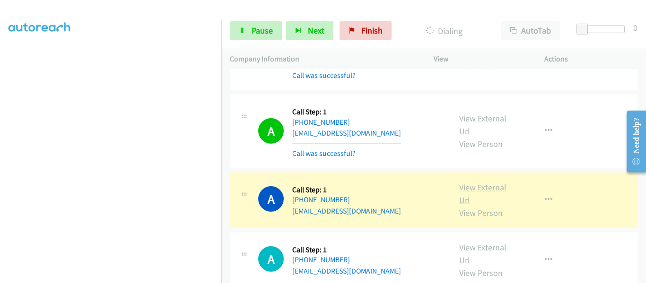
scroll to position [7285, 0]
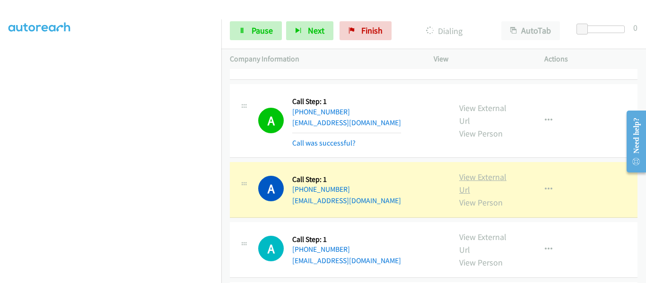
click at [482, 172] on link "View External Url" at bounding box center [482, 184] width 47 height 24
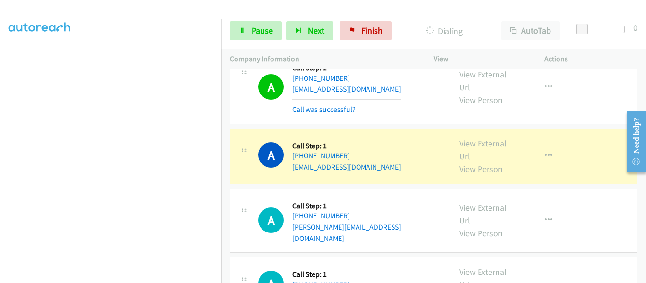
scroll to position [7427, 0]
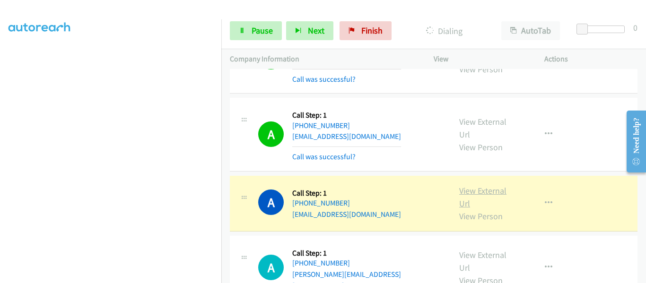
click at [482, 185] on link "View External Url" at bounding box center [482, 197] width 47 height 24
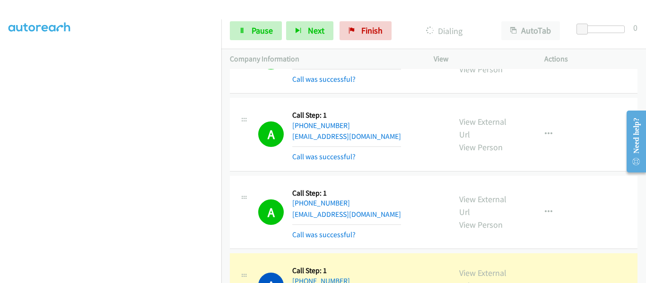
scroll to position [7474, 0]
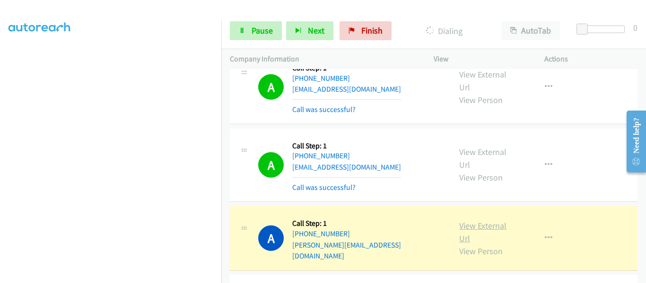
click at [483, 220] on link "View External Url" at bounding box center [482, 232] width 47 height 24
click at [255, 33] on span "Pause" at bounding box center [262, 30] width 21 height 11
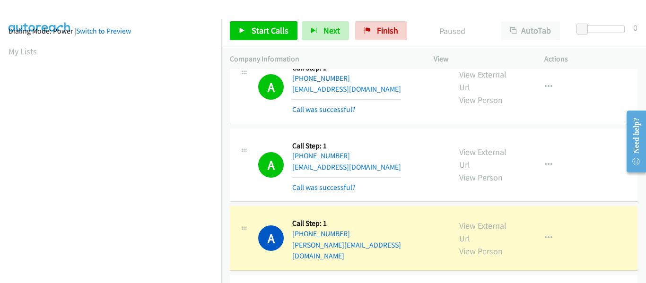
scroll to position [247, 0]
